Goal: Navigation & Orientation: Find specific page/section

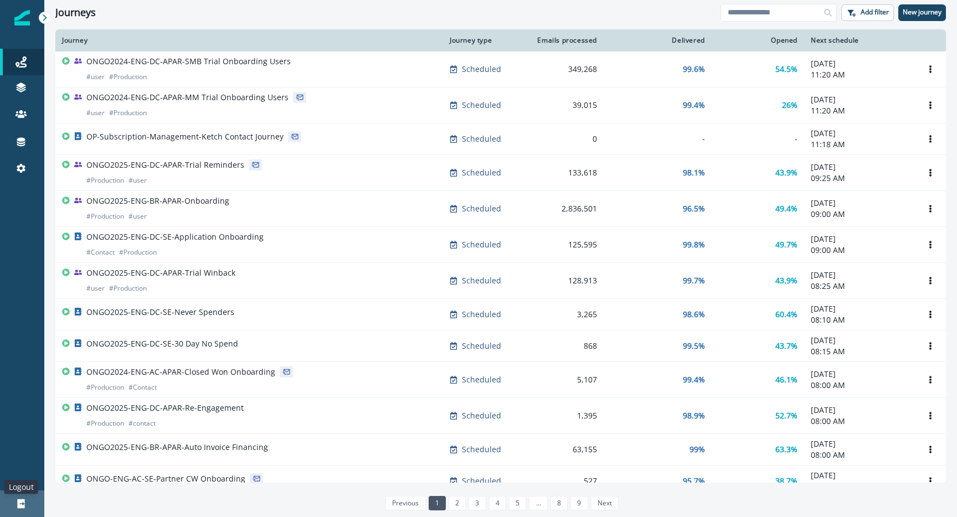
click at [22, 500] on icon at bounding box center [20, 504] width 7 height 9
